Goal: Find specific page/section: Find specific page/section

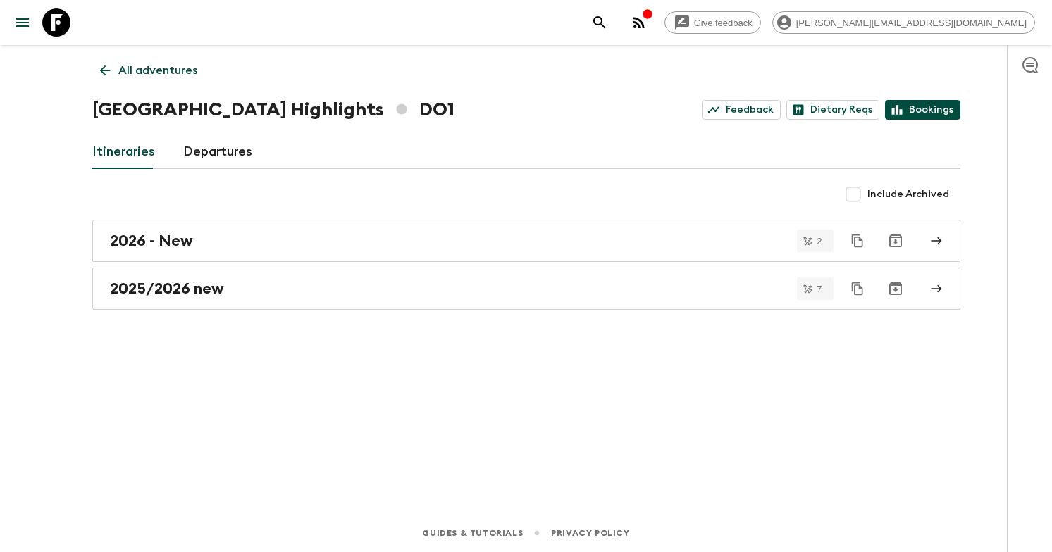
click at [920, 117] on link "Bookings" at bounding box center [922, 110] width 75 height 20
click at [139, 68] on p "All adventures" at bounding box center [157, 70] width 79 height 17
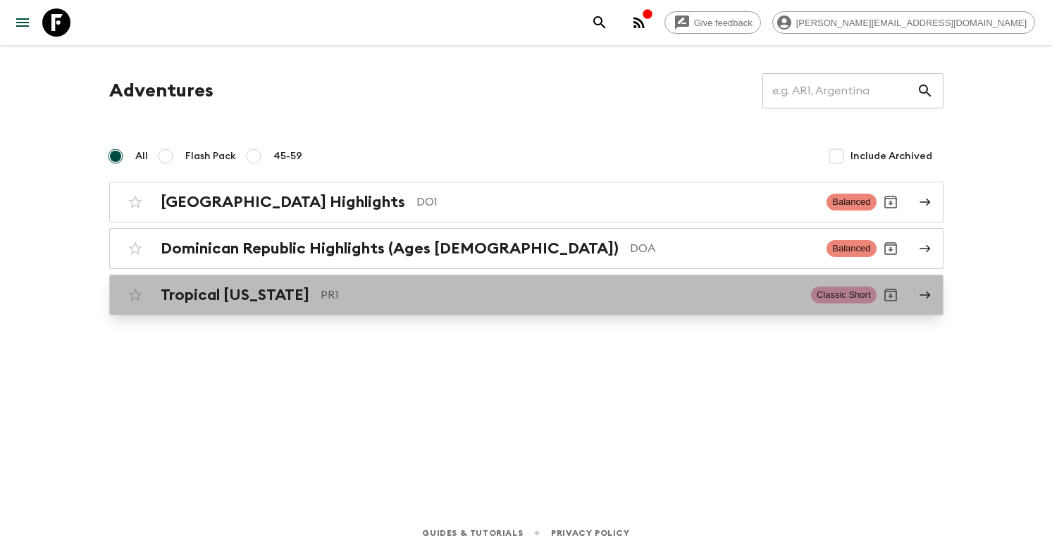
click at [773, 301] on p "PR1" at bounding box center [560, 295] width 479 height 17
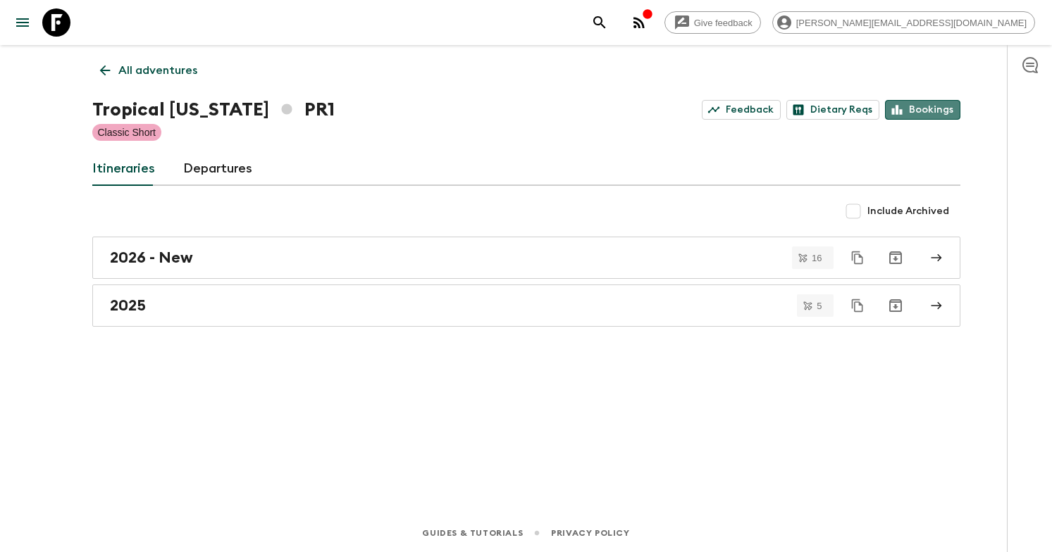
click at [929, 117] on link "Bookings" at bounding box center [922, 110] width 75 height 20
